Goal: Information Seeking & Learning: Learn about a topic

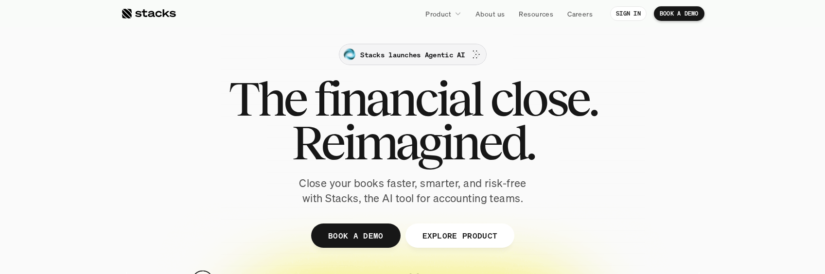
click at [455, 59] on p "Stacks launches Agentic AI" at bounding box center [412, 55] width 105 height 10
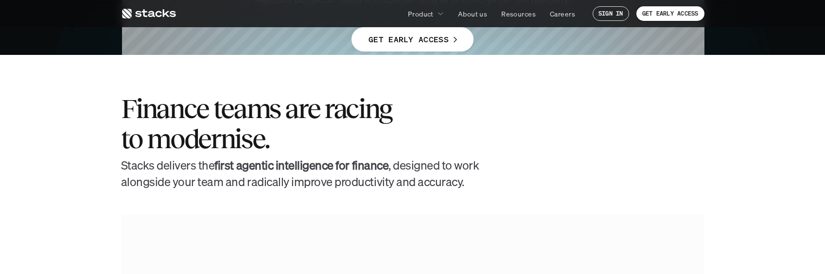
scroll to position [243, 0]
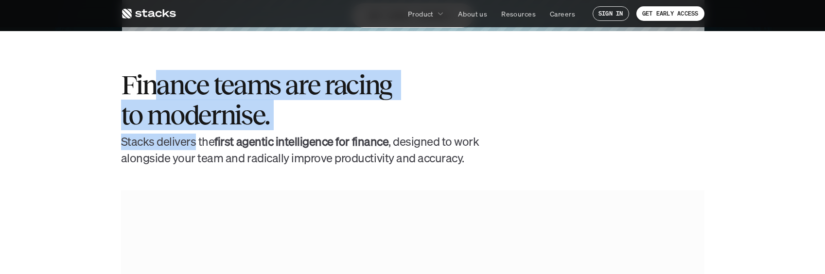
drag, startPoint x: 176, startPoint y: 110, endPoint x: 193, endPoint y: 132, distance: 28.0
click at [193, 132] on div "Finance teams are racing to modernise. [PERSON_NAME] delivers the first agentic…" at bounding box center [413, 118] width 584 height 96
click at [196, 133] on div "Finance teams are racing to modernise. [PERSON_NAME] delivers the first agentic…" at bounding box center [413, 118] width 584 height 96
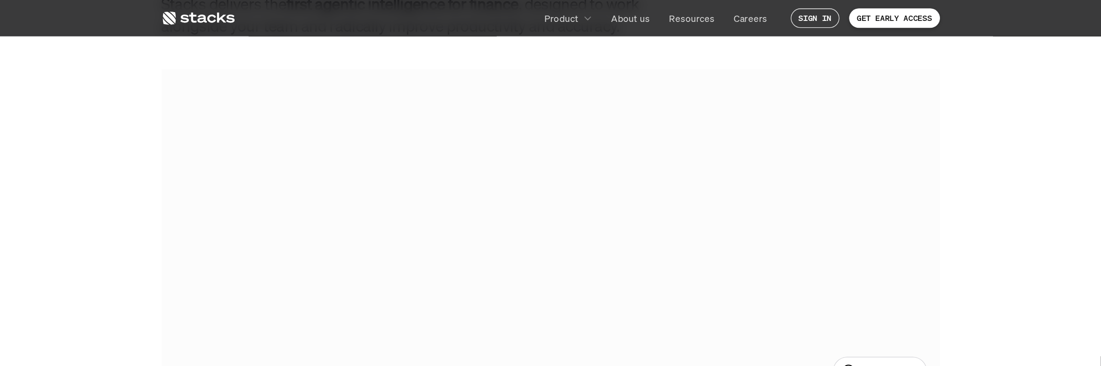
scroll to position [486, 0]
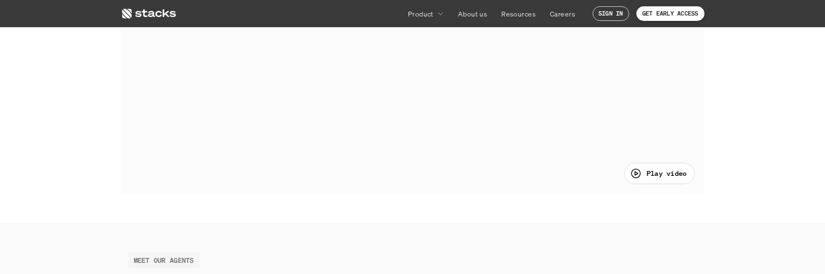
click at [648, 168] on p "Play video" at bounding box center [667, 173] width 40 height 10
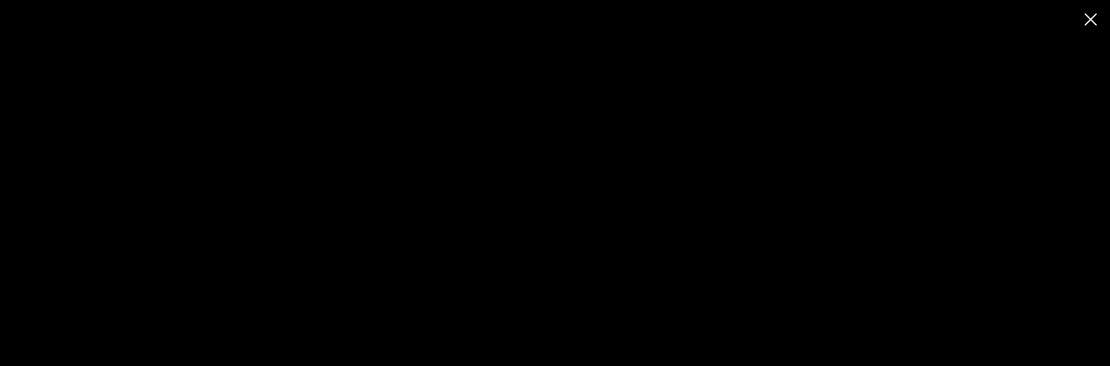
click at [825, 16] on div at bounding box center [555, 183] width 1110 height 366
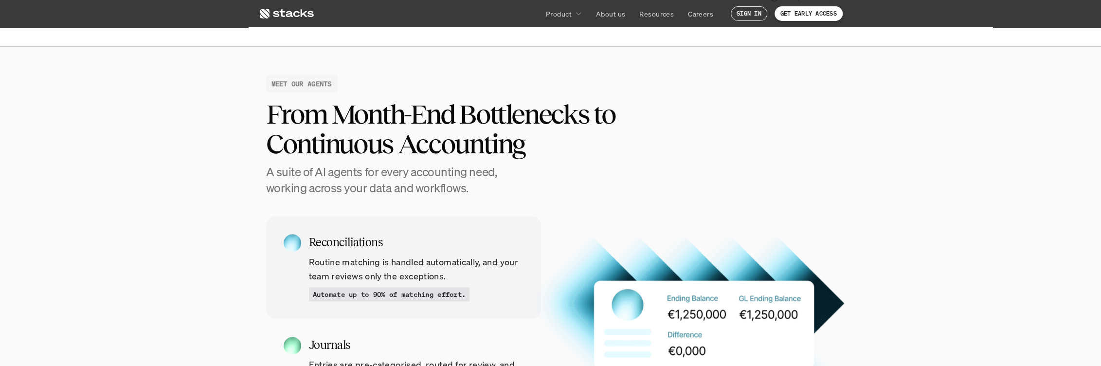
scroll to position [810, 0]
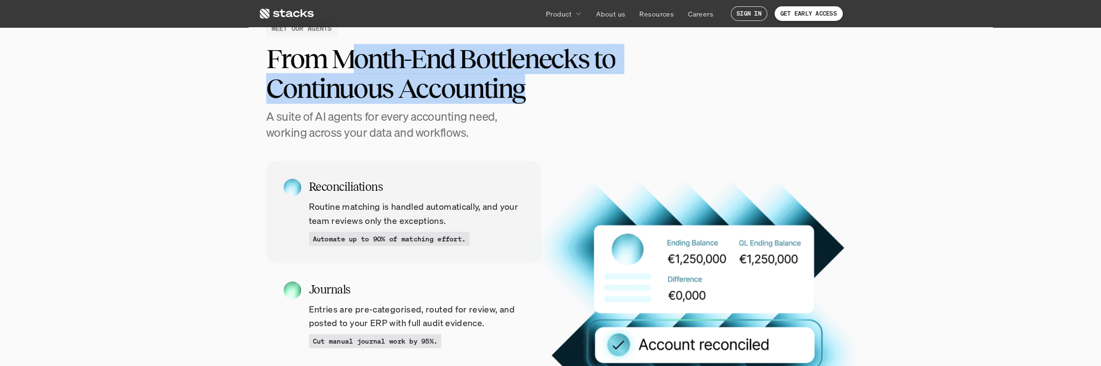
drag, startPoint x: 380, startPoint y: 59, endPoint x: 606, endPoint y: 84, distance: 227.5
click at [606, 84] on h2 "From Month-End Bottlenecks to Continuous Accounting" at bounding box center [470, 74] width 409 height 60
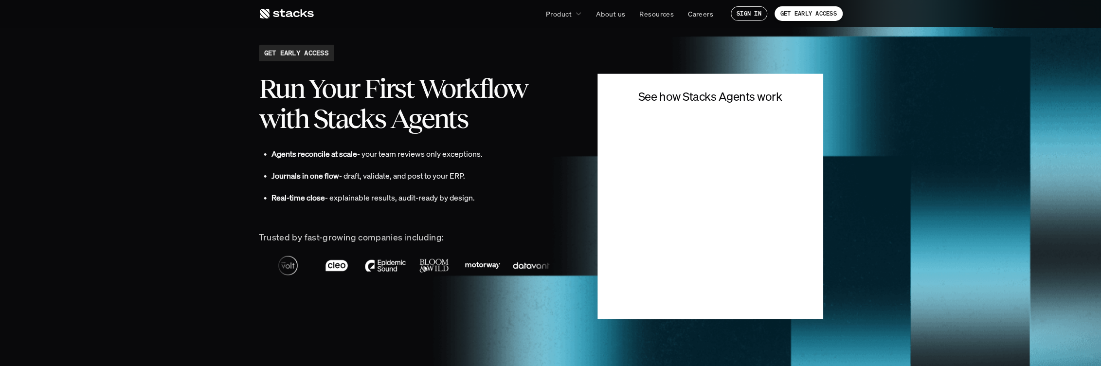
scroll to position [2107, 0]
